Goal: Information Seeking & Learning: Learn about a topic

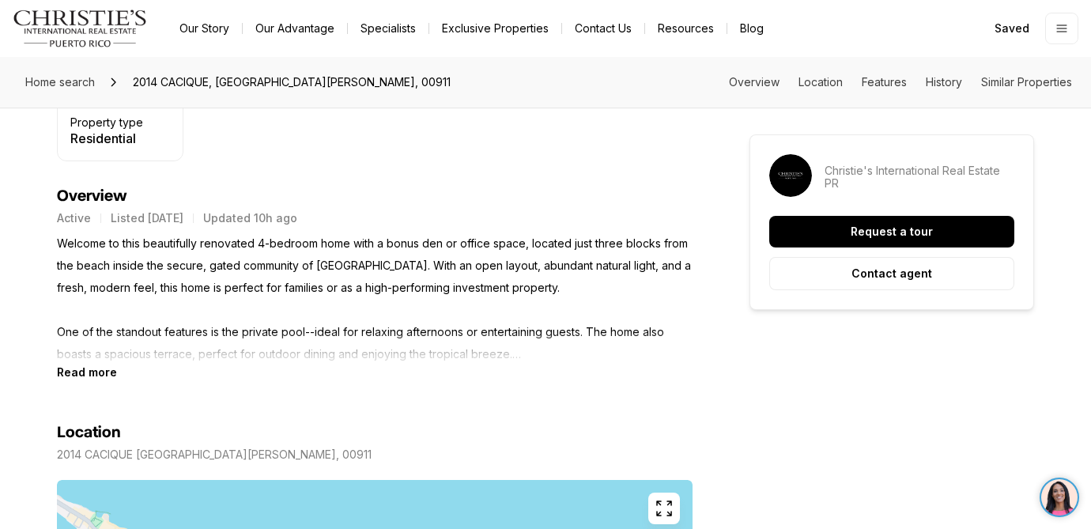
scroll to position [629, 0]
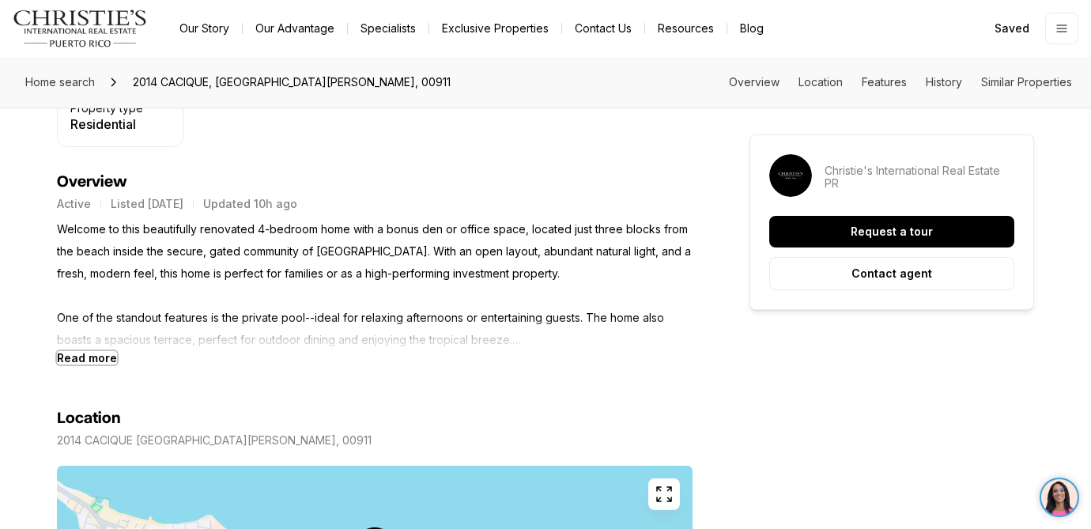
click at [95, 359] on b "Read more" at bounding box center [87, 357] width 60 height 13
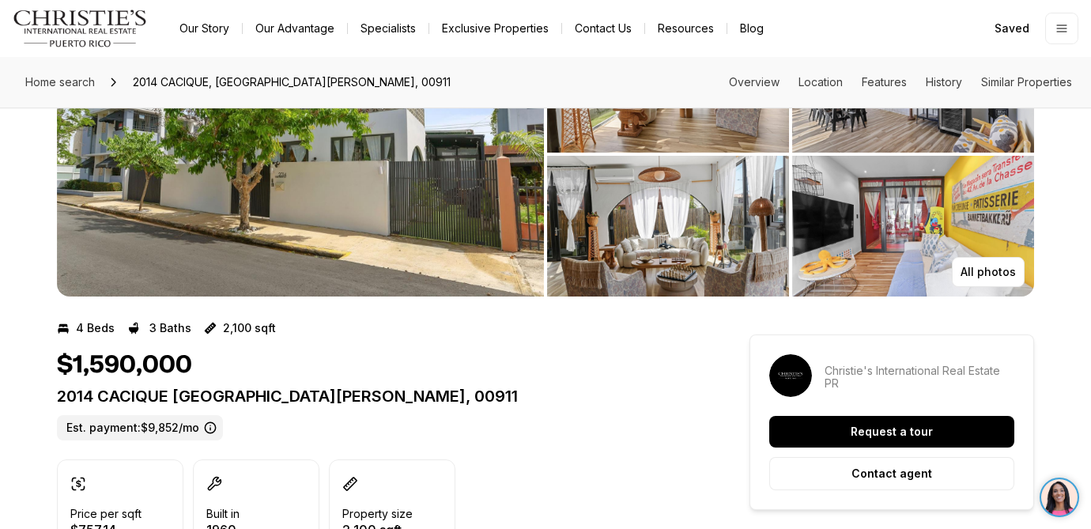
scroll to position [0, 0]
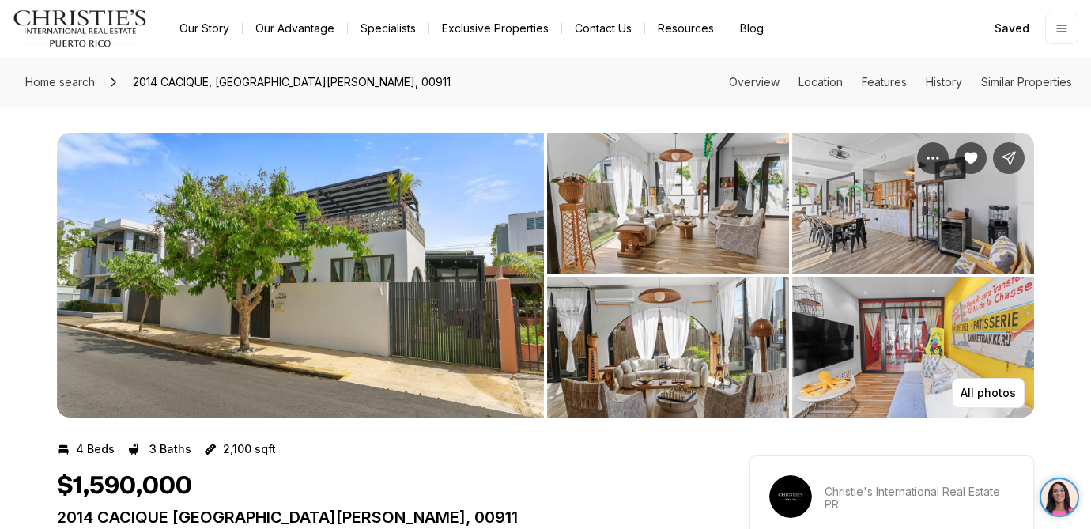
click at [328, 334] on img "View image gallery" at bounding box center [300, 275] width 487 height 284
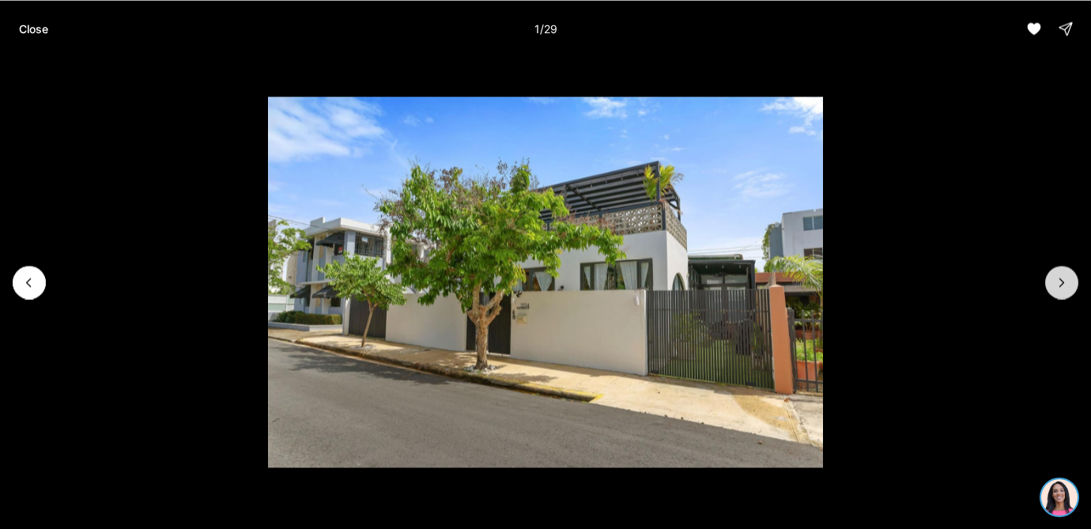
click at [1052, 296] on button "Next slide" at bounding box center [1061, 282] width 33 height 33
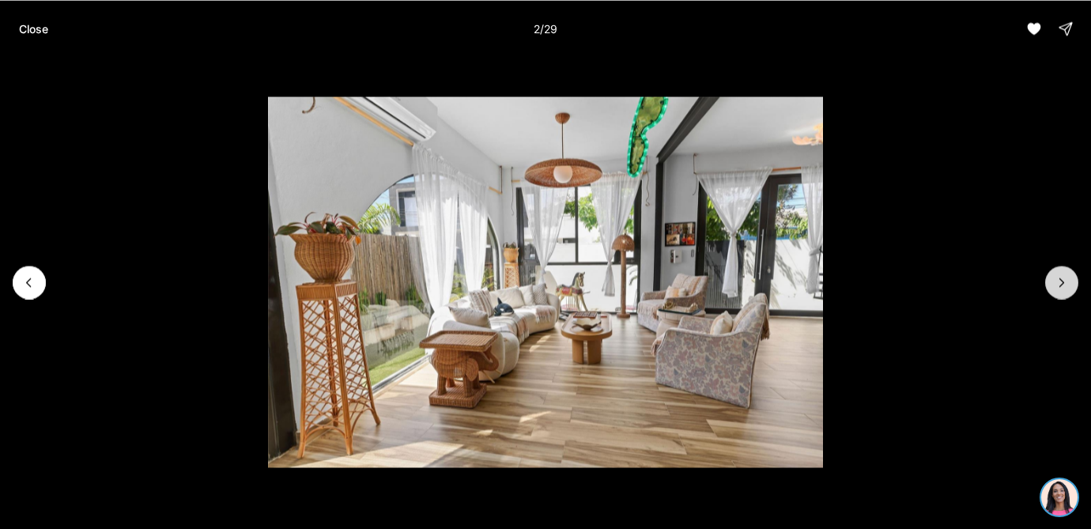
click at [1052, 294] on button "Next slide" at bounding box center [1061, 282] width 33 height 33
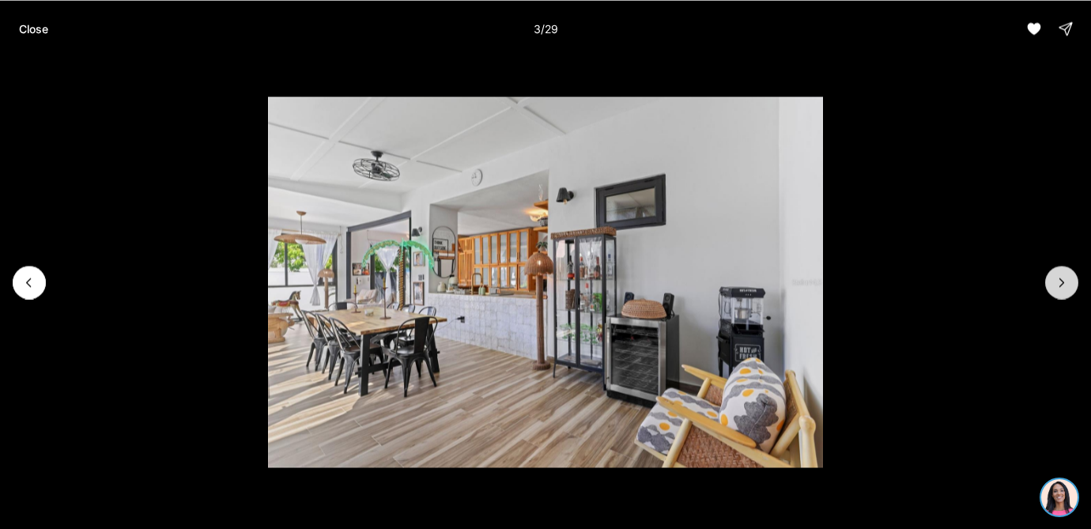
click at [1052, 294] on button "Next slide" at bounding box center [1061, 282] width 33 height 33
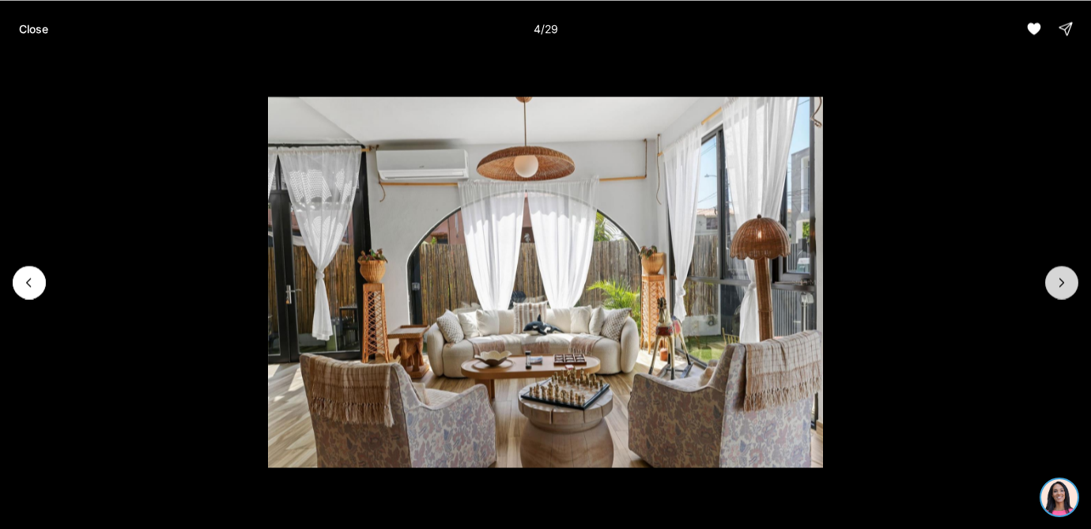
click at [1052, 294] on button "Next slide" at bounding box center [1061, 282] width 33 height 33
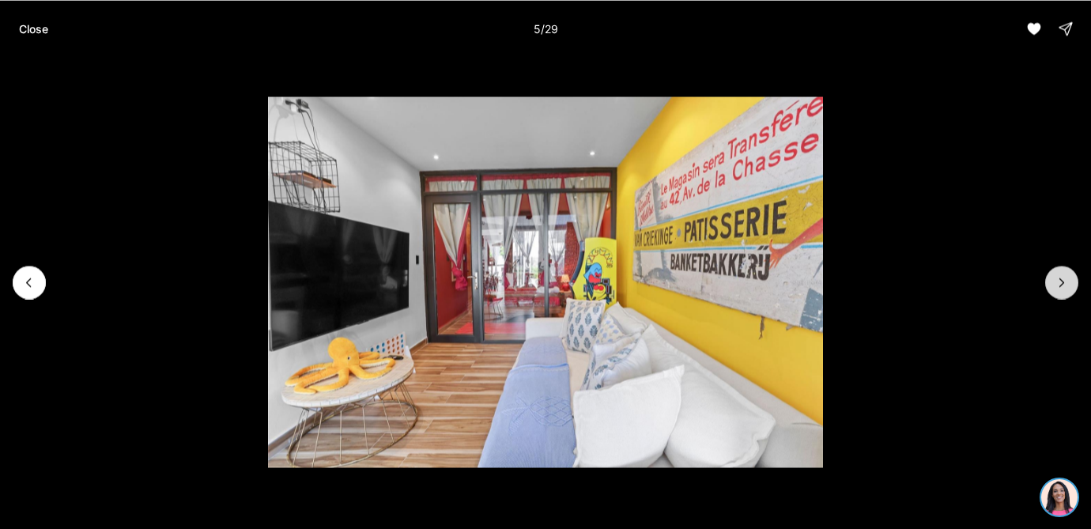
click at [1052, 294] on button "Next slide" at bounding box center [1061, 282] width 33 height 33
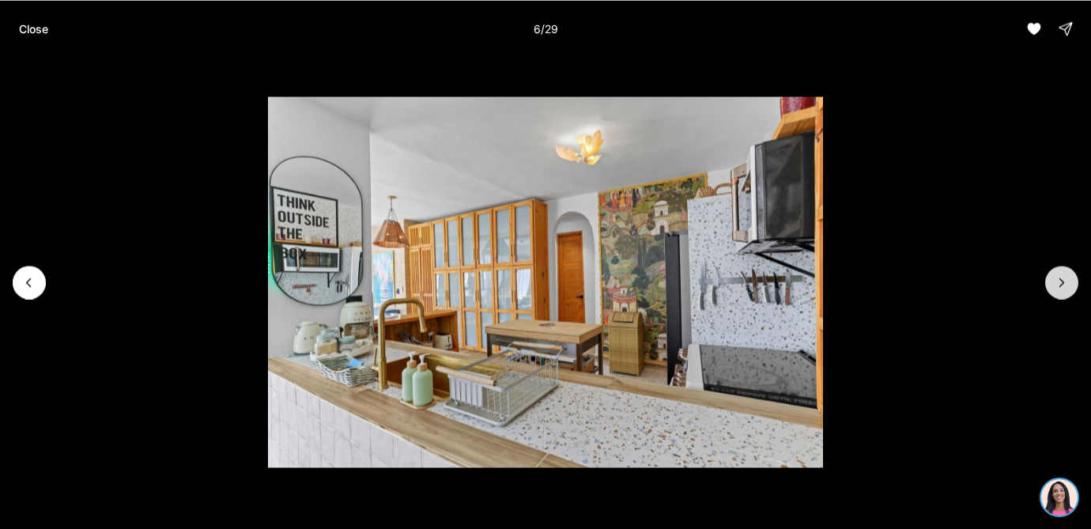
click at [1052, 294] on button "Next slide" at bounding box center [1061, 282] width 33 height 33
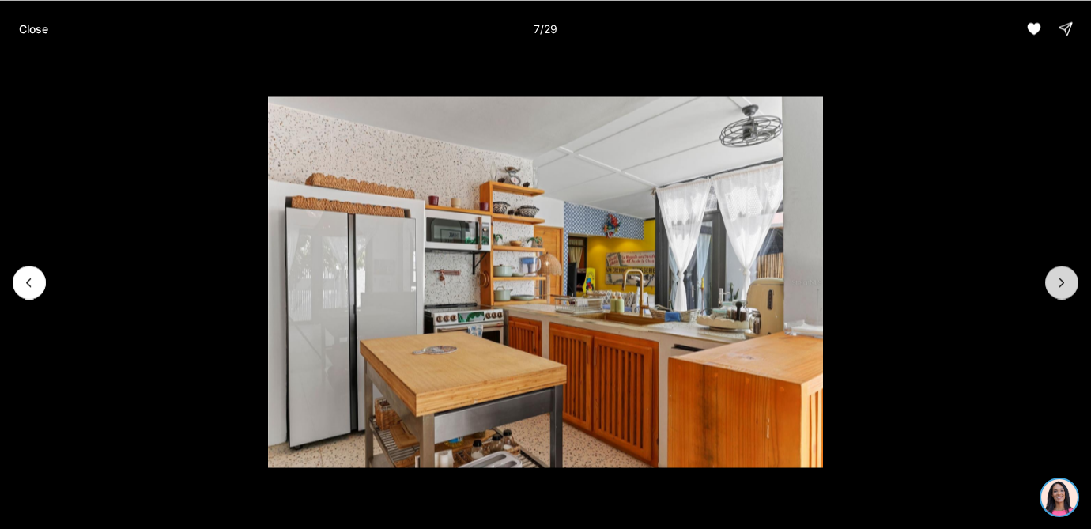
click at [1052, 294] on button "Next slide" at bounding box center [1061, 282] width 33 height 33
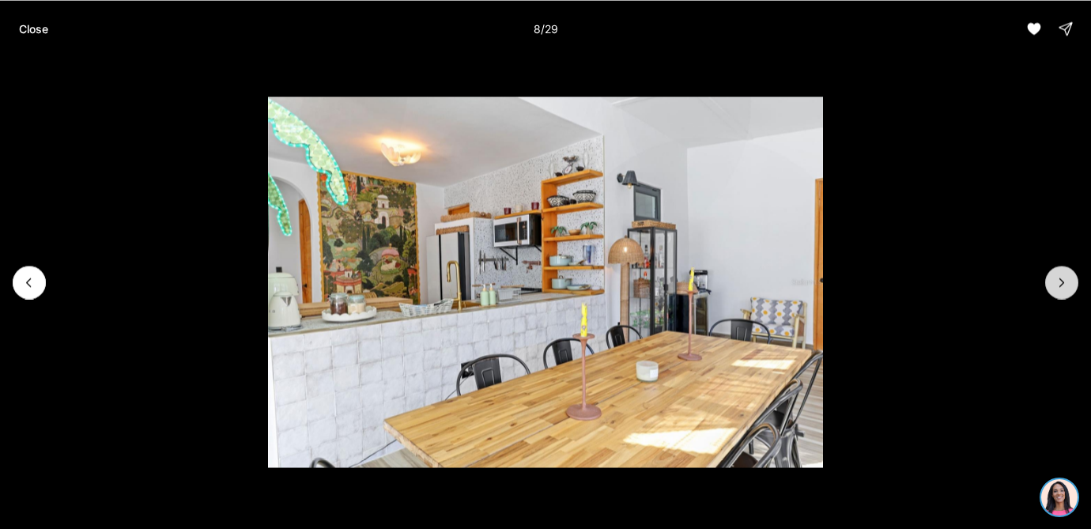
click at [1052, 294] on button "Next slide" at bounding box center [1061, 282] width 33 height 33
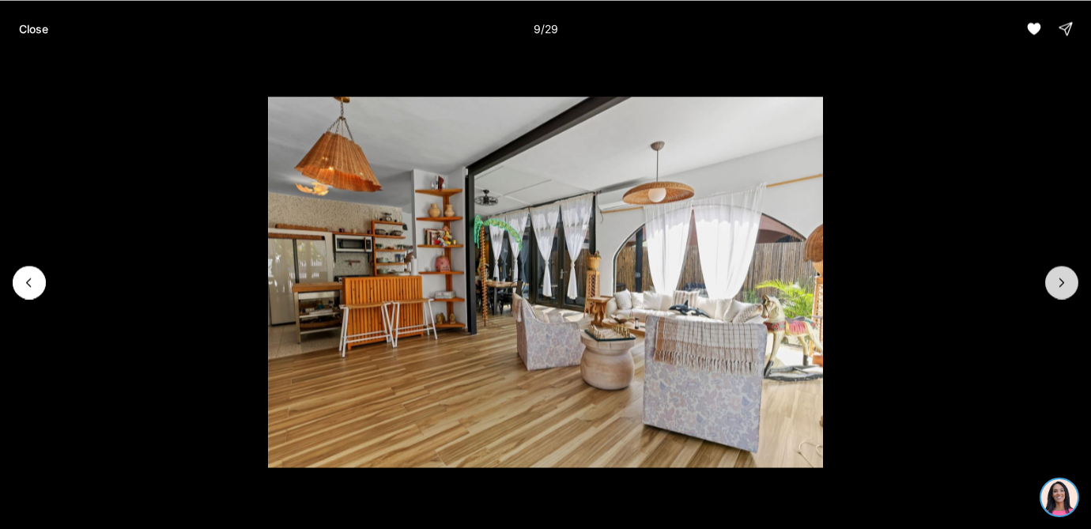
click at [1052, 295] on button "Next slide" at bounding box center [1061, 282] width 33 height 33
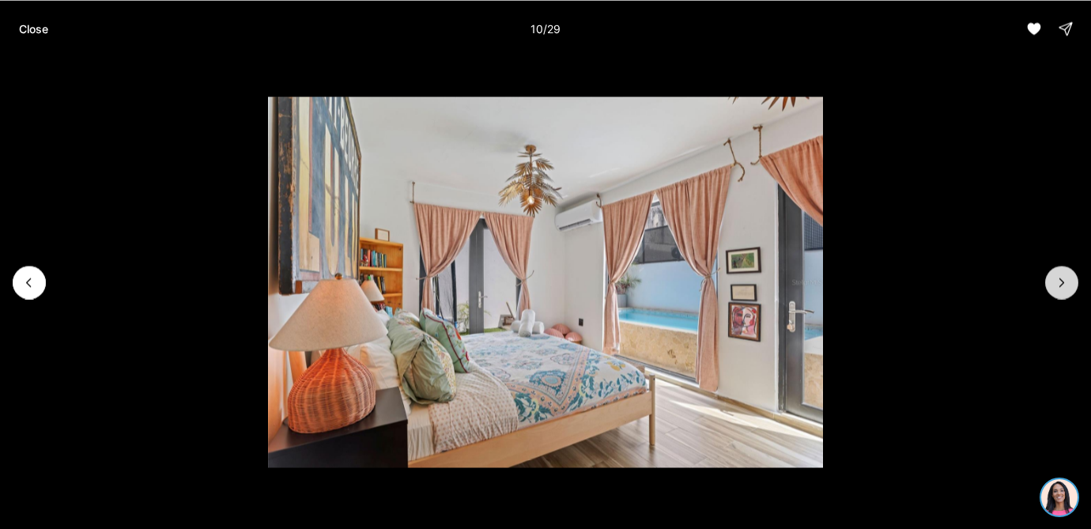
click at [1052, 296] on button "Next slide" at bounding box center [1061, 282] width 33 height 33
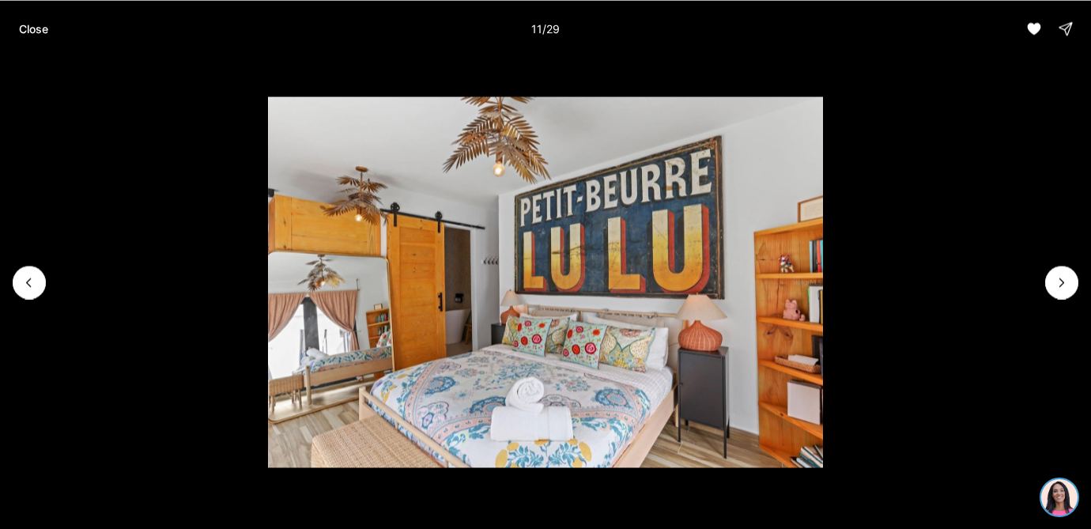
click at [1052, 296] on li "11 of 29" at bounding box center [545, 282] width 1091 height 450
click at [1061, 288] on icon "Next slide" at bounding box center [1061, 282] width 16 height 16
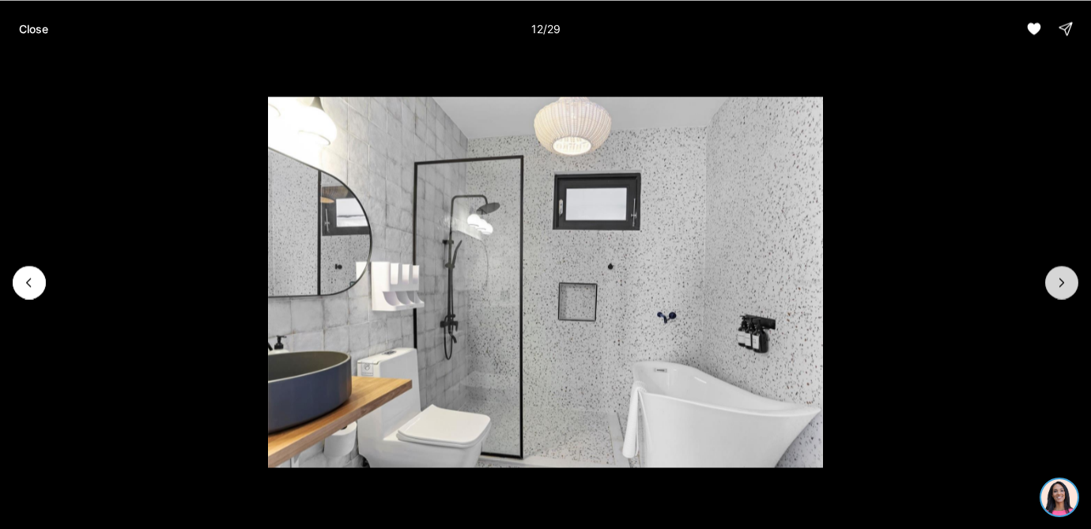
click at [1061, 288] on icon "Next slide" at bounding box center [1061, 282] width 16 height 16
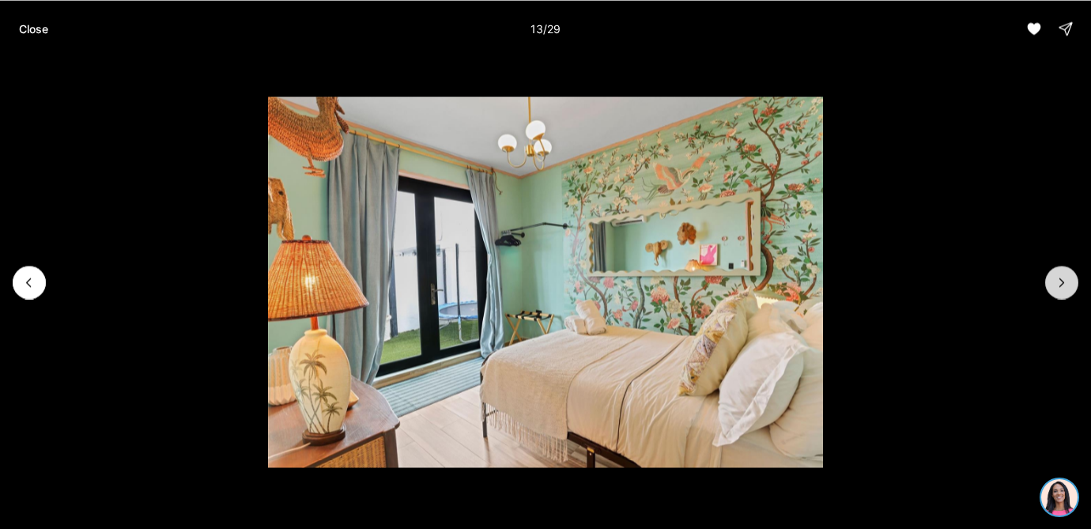
click at [1061, 289] on icon "Next slide" at bounding box center [1061, 282] width 16 height 16
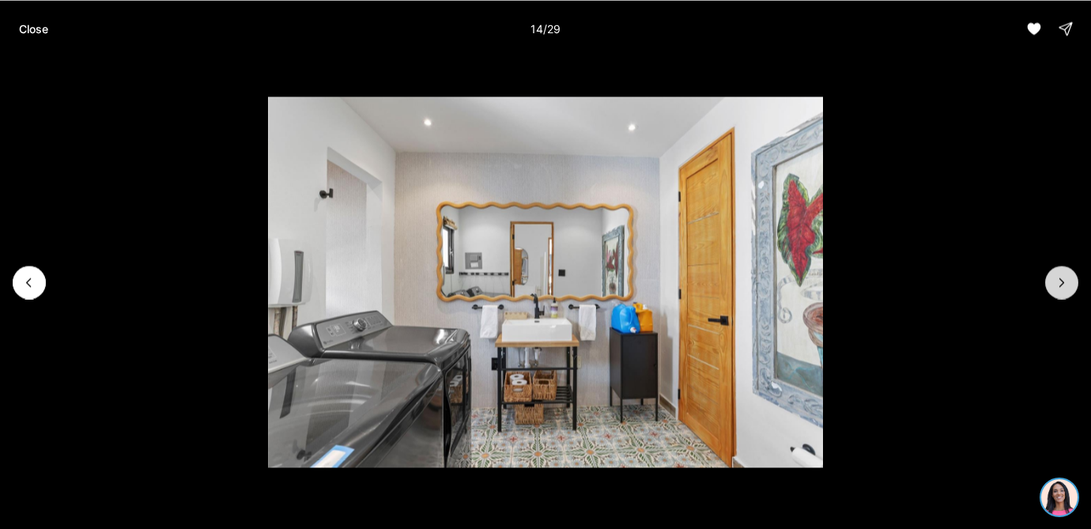
click at [1061, 290] on button "Next slide" at bounding box center [1061, 282] width 33 height 33
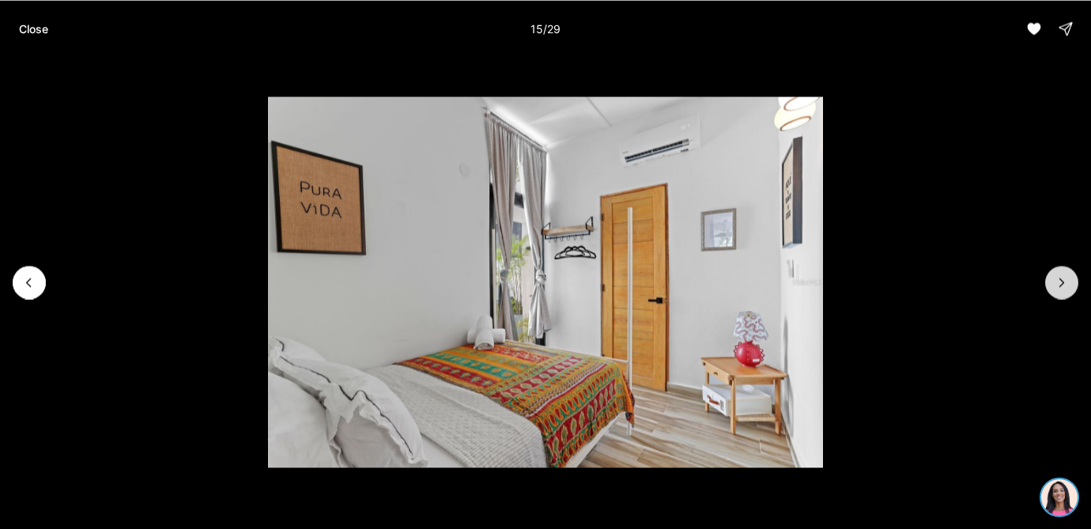
click at [1061, 290] on button "Next slide" at bounding box center [1061, 282] width 33 height 33
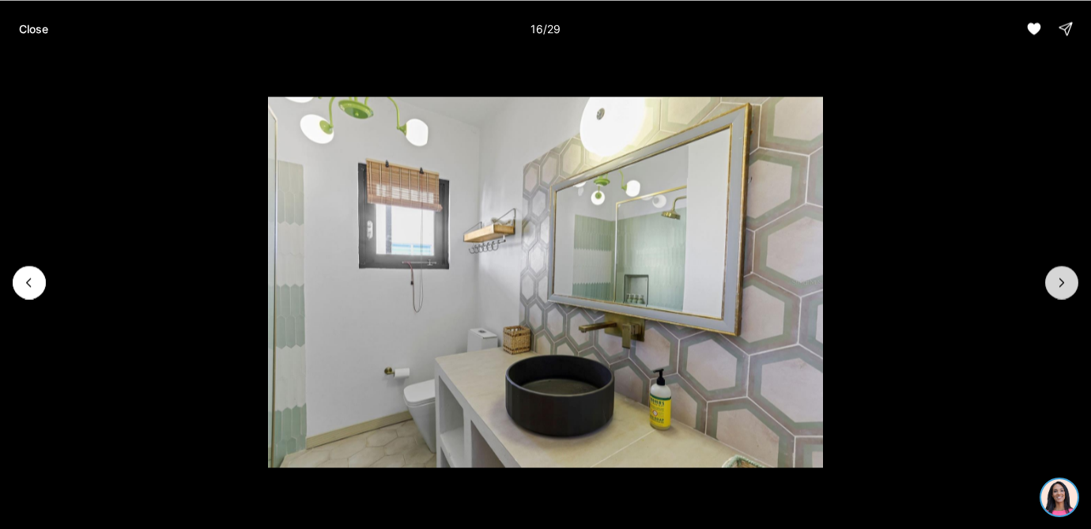
click at [1061, 290] on button "Next slide" at bounding box center [1061, 282] width 33 height 33
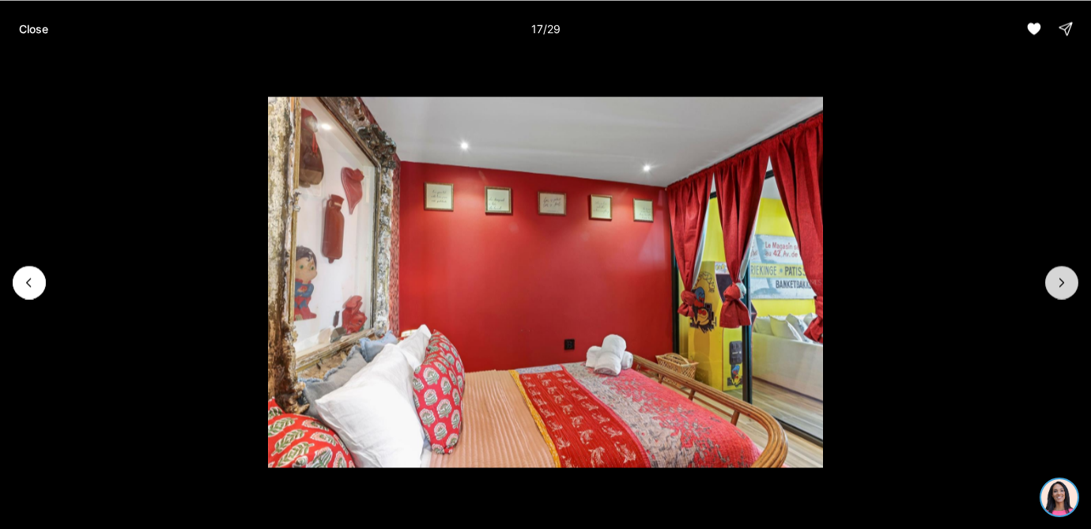
click at [1061, 292] on button "Next slide" at bounding box center [1061, 282] width 33 height 33
